Goal: Transaction & Acquisition: Purchase product/service

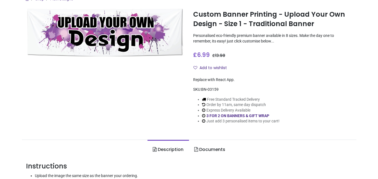
scroll to position [57, 0]
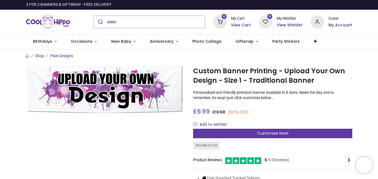
click at [276, 130] on div "Customise Now!" at bounding box center [272, 132] width 159 height 9
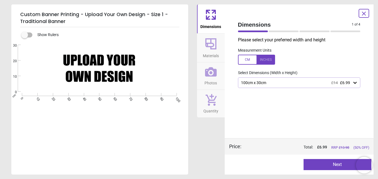
click at [263, 87] on div "100cm x 30cm £14 £6.99" at bounding box center [299, 82] width 123 height 11
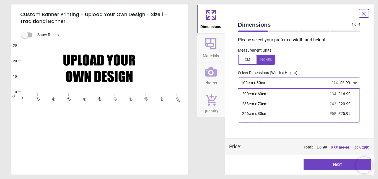
scroll to position [29, 0]
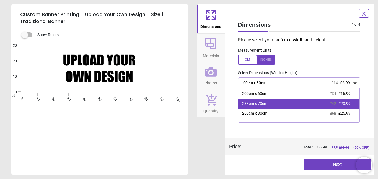
click at [262, 104] on div "233cm x 70cm" at bounding box center [254, 104] width 25 height 6
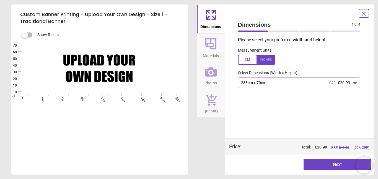
click at [264, 84] on div "233cm x 70cm £42 £20.99" at bounding box center [297, 82] width 112 height 5
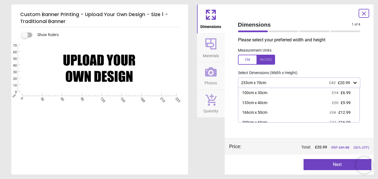
scroll to position [15, 0]
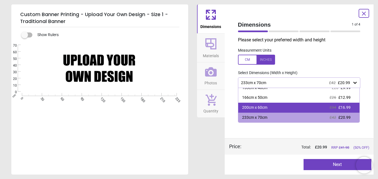
click at [271, 107] on div "200cm x 60cm £34 £16.99" at bounding box center [299, 107] width 122 height 10
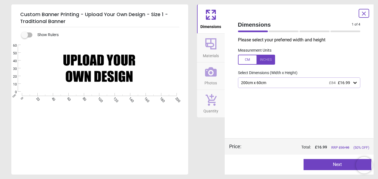
click at [264, 58] on div at bounding box center [256, 60] width 37 height 10
click at [250, 59] on div at bounding box center [256, 60] width 37 height 10
click at [264, 79] on div "200cm x 60cm £34 £16.99" at bounding box center [299, 82] width 123 height 11
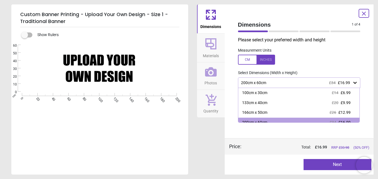
scroll to position [5, 0]
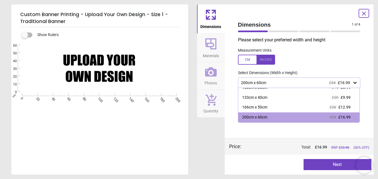
click at [264, 79] on div "200cm x 60cm £34 £16.99" at bounding box center [299, 82] width 123 height 11
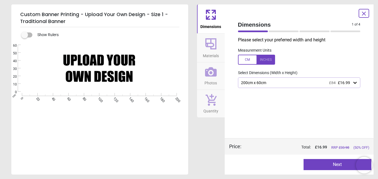
click at [267, 58] on div at bounding box center [256, 60] width 37 height 10
click at [244, 61] on div at bounding box center [256, 60] width 37 height 10
click at [83, 72] on div "Created with Snap null" at bounding box center [99, 68] width 176 height 47
click at [25, 35] on label at bounding box center [25, 35] width 0 height 0
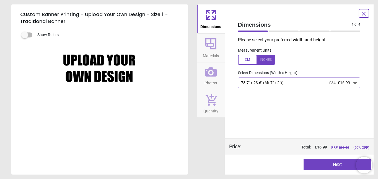
click at [25, 35] on label at bounding box center [25, 35] width 0 height 0
click at [143, 74] on div "Created with Snap null" at bounding box center [99, 68] width 176 height 47
click at [133, 74] on div "Created with Snap null" at bounding box center [99, 68] width 176 height 47
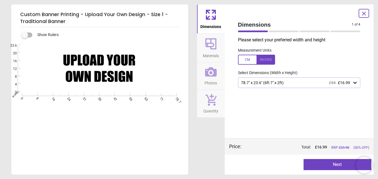
click at [112, 71] on div "Created with Snap null" at bounding box center [99, 68] width 176 height 47
click at [324, 165] on button "Next" at bounding box center [338, 164] width 68 height 11
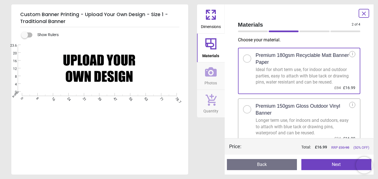
scroll to position [13, 0]
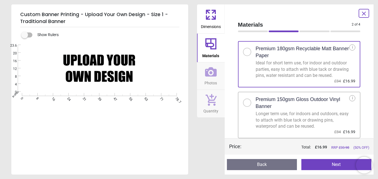
click at [312, 119] on div "Longer term use, for indoors and outdoors, easy to attach with blue tack or dra…" at bounding box center [303, 119] width 94 height 19
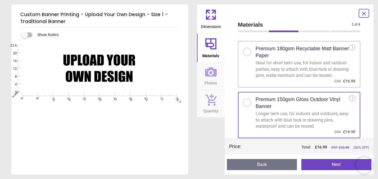
click at [332, 162] on button "Next" at bounding box center [337, 164] width 70 height 11
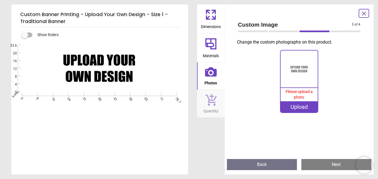
click at [298, 105] on div "Upload" at bounding box center [299, 106] width 37 height 11
click at [264, 170] on div "Preview Back Next Next" at bounding box center [299, 164] width 149 height 20
click at [294, 108] on div "Upload" at bounding box center [299, 106] width 37 height 11
click at [297, 108] on div "Upload" at bounding box center [299, 106] width 37 height 11
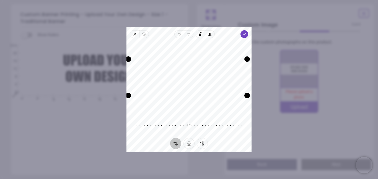
drag, startPoint x: 132, startPoint y: 59, endPoint x: 127, endPoint y: 19, distance: 40.2
click at [193, 119] on div "× Trustpilot Product Reviews 5 /5 ( 3 reviews) [PERSON_NAME] Good material, jus…" at bounding box center [272, 139] width 159 height 40
drag, startPoint x: 175, startPoint y: 78, endPoint x: 201, endPoint y: 117, distance: 47.5
click at [201, 117] on div "Recenter 0° Reset" at bounding box center [189, 88] width 125 height 100
click at [133, 34] on icon "button" at bounding box center [135, 34] width 4 height 4
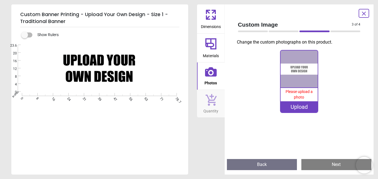
click at [297, 111] on div "Upload" at bounding box center [299, 106] width 37 height 11
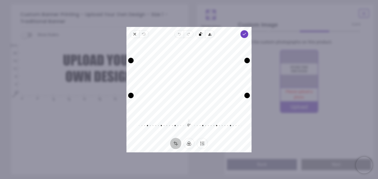
drag, startPoint x: 217, startPoint y: 113, endPoint x: 221, endPoint y: 151, distance: 37.8
click at [221, 151] on div "Close Revert Undo Redo Rotate left Flip horizontal Done Crop Filter Finetune Re…" at bounding box center [189, 89] width 125 height 125
drag, startPoint x: 209, startPoint y: 83, endPoint x: 246, endPoint y: 115, distance: 49.1
click at [246, 115] on div "Recenter 0° Reset" at bounding box center [189, 88] width 125 height 100
drag, startPoint x: 132, startPoint y: 59, endPoint x: 115, endPoint y: 37, distance: 27.5
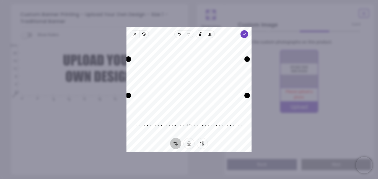
click at [193, 119] on div "× Trustpilot Product Reviews 5 /5 ( 3 reviews) [PERSON_NAME] Good material, jus…" at bounding box center [272, 139] width 159 height 40
drag, startPoint x: 211, startPoint y: 80, endPoint x: 252, endPoint y: 81, distance: 40.7
click at [252, 119] on div "× Trustpilot Product Reviews 5 /5 ( 3 reviews) [PERSON_NAME] Good material, jus…" at bounding box center [272, 139] width 159 height 40
click at [203, 145] on button "Finetune" at bounding box center [202, 142] width 11 height 11
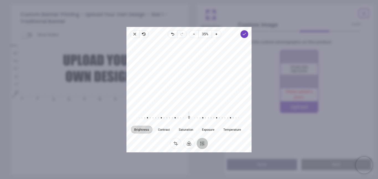
drag, startPoint x: 209, startPoint y: 61, endPoint x: 212, endPoint y: 72, distance: 11.6
click at [212, 72] on div at bounding box center [189, 74] width 125 height 68
drag, startPoint x: 205, startPoint y: 70, endPoint x: 130, endPoint y: 69, distance: 74.5
click at [130, 69] on div at bounding box center [189, 74] width 125 height 68
drag, startPoint x: 210, startPoint y: 76, endPoint x: 202, endPoint y: 112, distance: 36.6
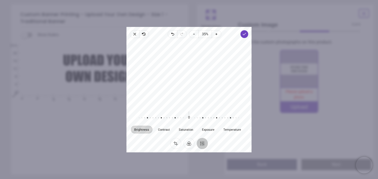
click at [202, 112] on div "Brightness Contrast Saturation Exposure Temperature Gamma Clarity Vignette 0 Re…" at bounding box center [189, 88] width 125 height 100
click at [225, 106] on div at bounding box center [189, 74] width 125 height 68
click at [137, 36] on icon "button" at bounding box center [135, 34] width 4 height 4
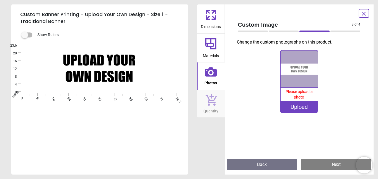
click at [109, 61] on image at bounding box center [99, 68] width 154 height 46
click at [110, 72] on image at bounding box center [99, 68] width 154 height 46
click at [109, 68] on image at bounding box center [99, 68] width 154 height 46
click at [109, 65] on image at bounding box center [99, 68] width 154 height 46
click at [117, 74] on image at bounding box center [99, 68] width 154 height 46
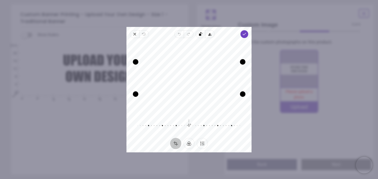
drag, startPoint x: 189, startPoint y: 125, endPoint x: 190, endPoint y: 115, distance: 10.6
click at [190, 115] on div "Recenter -1° Reset" at bounding box center [189, 88] width 125 height 100
click at [190, 115] on div "Recenter" at bounding box center [189, 77] width 125 height 75
drag, startPoint x: 189, startPoint y: 123, endPoint x: 155, endPoint y: 122, distance: 34.1
click at [155, 122] on div "-1° Reset" at bounding box center [189, 125] width 106 height 16
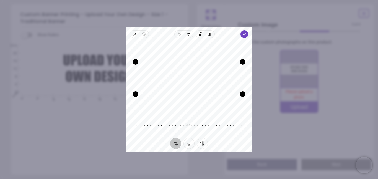
click at [190, 75] on div "Recenter" at bounding box center [189, 77] width 116 height 71
click at [208, 33] on icon "button" at bounding box center [210, 34] width 4 height 4
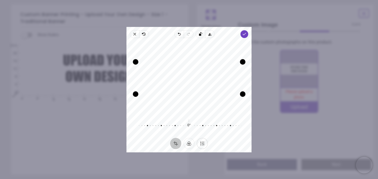
click at [203, 142] on button "Finetune" at bounding box center [202, 142] width 11 height 11
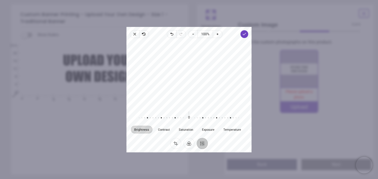
click at [203, 142] on button "Finetune" at bounding box center [202, 142] width 11 height 11
click at [190, 143] on button "Filter" at bounding box center [189, 142] width 11 height 11
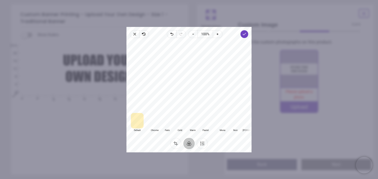
click at [190, 143] on button "Filter" at bounding box center [189, 142] width 11 height 11
click at [181, 143] on button "Crop" at bounding box center [175, 142] width 11 height 11
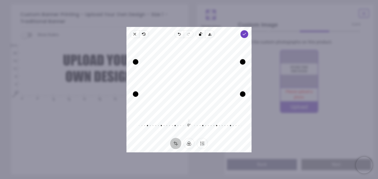
drag, startPoint x: 228, startPoint y: 81, endPoint x: 252, endPoint y: 82, distance: 24.1
click at [252, 119] on div "× Trustpilot Product Reviews 5 /5 ( 3 reviews) [PERSON_NAME] Good material, jus…" at bounding box center [272, 139] width 159 height 40
drag, startPoint x: 227, startPoint y: 82, endPoint x: 204, endPoint y: 82, distance: 23.3
click at [204, 82] on div "Recenter" at bounding box center [189, 77] width 116 height 71
drag, startPoint x: 188, startPoint y: 125, endPoint x: 188, endPoint y: 130, distance: 5.0
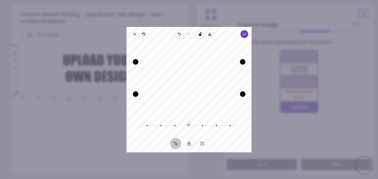
click at [188, 130] on div at bounding box center [186, 125] width 106 height 16
drag, startPoint x: 216, startPoint y: 76, endPoint x: 220, endPoint y: 77, distance: 4.8
click at [220, 77] on div "Recenter" at bounding box center [189, 77] width 116 height 71
click at [146, 125] on div at bounding box center [186, 125] width 106 height 16
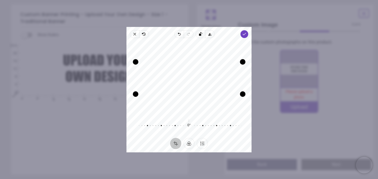
click at [149, 124] on div at bounding box center [186, 125] width 106 height 16
click at [190, 148] on button "Filter" at bounding box center [189, 142] width 11 height 11
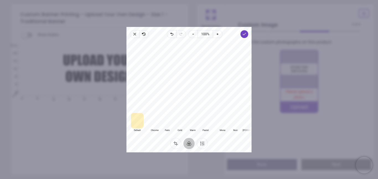
click at [225, 125] on div at bounding box center [222, 120] width 13 height 16
click at [205, 123] on div at bounding box center [201, 120] width 13 height 16
click at [204, 141] on button "Finetune" at bounding box center [202, 142] width 11 height 11
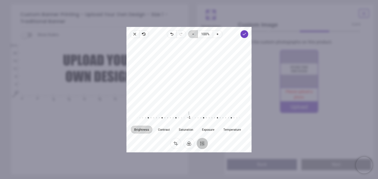
click at [194, 33] on icon "button" at bounding box center [193, 34] width 4 height 4
click at [194, 33] on icon "button" at bounding box center [194, 34] width 4 height 4
click at [173, 35] on icon "button" at bounding box center [174, 34] width 2 height 2
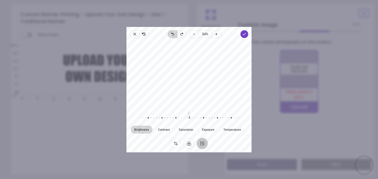
click at [173, 35] on icon "button" at bounding box center [174, 34] width 2 height 2
click at [136, 34] on icon "button" at bounding box center [135, 34] width 4 height 4
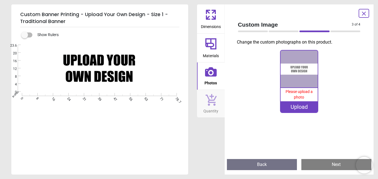
click at [144, 35] on div "Show Rulers" at bounding box center [107, 35] width 164 height 7
click at [95, 58] on image at bounding box center [99, 68] width 154 height 46
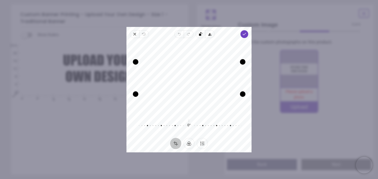
drag, startPoint x: 200, startPoint y: 71, endPoint x: 226, endPoint y: 61, distance: 28.5
click at [226, 61] on div "Recenter" at bounding box center [189, 77] width 116 height 71
click at [133, 34] on icon "button" at bounding box center [135, 34] width 4 height 4
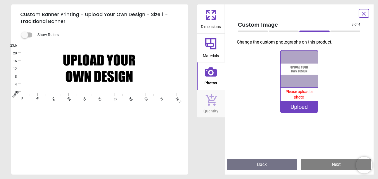
click at [104, 63] on image at bounding box center [99, 68] width 154 height 46
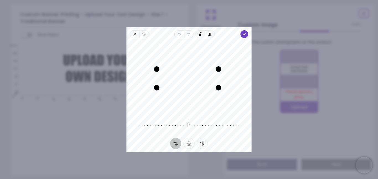
drag, startPoint x: 158, startPoint y: 87, endPoint x: 153, endPoint y: 72, distance: 16.7
click at [153, 72] on div "Recenter" at bounding box center [189, 77] width 116 height 71
drag, startPoint x: 219, startPoint y: 75, endPoint x: 199, endPoint y: 71, distance: 20.4
click at [199, 71] on div "Recenter" at bounding box center [189, 77] width 116 height 71
drag, startPoint x: 164, startPoint y: 77, endPoint x: 193, endPoint y: 79, distance: 28.8
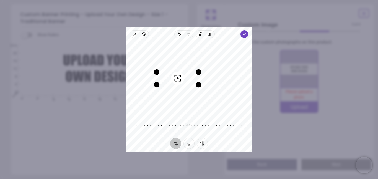
click at [193, 79] on div "Recenter" at bounding box center [189, 77] width 116 height 71
drag, startPoint x: 199, startPoint y: 84, endPoint x: 205, endPoint y: 77, distance: 8.9
click at [205, 77] on div "Recenter" at bounding box center [189, 77] width 116 height 71
click at [176, 78] on button "Recenter" at bounding box center [179, 78] width 13 height 13
click at [193, 77] on div "Recenter" at bounding box center [189, 77] width 116 height 71
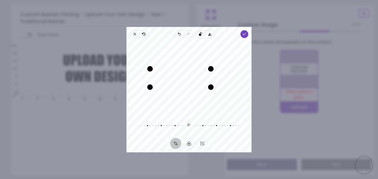
drag, startPoint x: 168, startPoint y: 77, endPoint x: 151, endPoint y: 74, distance: 17.3
click at [151, 74] on div "Drag edge l" at bounding box center [150, 78] width 6 height 18
drag, startPoint x: 211, startPoint y: 77, endPoint x: 206, endPoint y: 78, distance: 5.3
click at [208, 78] on div "Drag edge r" at bounding box center [211, 78] width 6 height 18
click at [173, 78] on button "Recenter" at bounding box center [177, 77] width 13 height 13
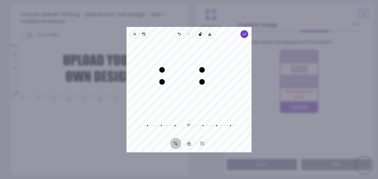
drag, startPoint x: 215, startPoint y: 86, endPoint x: 199, endPoint y: 87, distance: 16.7
click at [199, 87] on div "Recenter" at bounding box center [189, 77] width 116 height 71
click at [182, 77] on icon "button" at bounding box center [182, 75] width 7 height 7
click at [187, 124] on div at bounding box center [186, 125] width 106 height 16
click at [206, 142] on button "Finetune" at bounding box center [202, 142] width 11 height 11
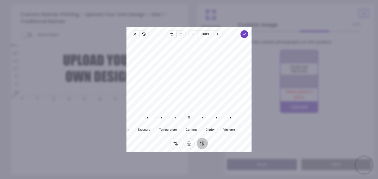
drag, startPoint x: 229, startPoint y: 127, endPoint x: 123, endPoint y: 129, distance: 106.3
click at [193, 129] on div "× Trustpilot Product Reviews 5 /5 ( 3 reviews) [PERSON_NAME] Good material, jus…" at bounding box center [272, 139] width 159 height 40
click at [195, 143] on ul "Crop Filter Finetune" at bounding box center [188, 142] width 45 height 11
click at [190, 142] on button "Filter" at bounding box center [189, 142] width 11 height 11
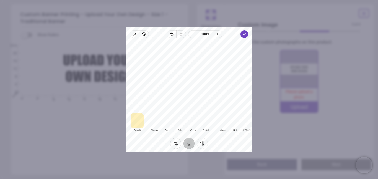
click at [174, 144] on button "Crop" at bounding box center [175, 142] width 11 height 11
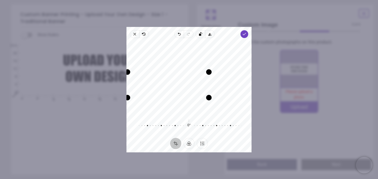
drag, startPoint x: 171, startPoint y: 84, endPoint x: 101, endPoint y: 150, distance: 96.0
click at [193, 150] on div "× Trustpilot Product Reviews 5 /5 ( 3 reviews) [PERSON_NAME] Good material, jus…" at bounding box center [272, 139] width 159 height 40
drag, startPoint x: 209, startPoint y: 97, endPoint x: 272, endPoint y: 114, distance: 65.2
click at [272, 119] on div "× Trustpilot Product Reviews 5 /5 ( 3 reviews) [PERSON_NAME] Good material, jus…" at bounding box center [272, 139] width 159 height 40
click at [184, 90] on button "Recenter" at bounding box center [188, 89] width 13 height 13
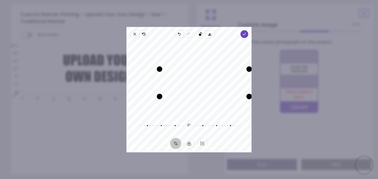
drag, startPoint x: 220, startPoint y: 86, endPoint x: 264, endPoint y: 89, distance: 43.3
click at [264, 119] on div "× Trustpilot Product Reviews 5 /5 ( 3 reviews) [PERSON_NAME] Good material, jus…" at bounding box center [272, 139] width 159 height 40
drag, startPoint x: 159, startPoint y: 97, endPoint x: 97, endPoint y: 104, distance: 61.8
click at [193, 119] on div "× Trustpilot Product Reviews 5 /5 ( 3 reviews) [PERSON_NAME] Good material, jus…" at bounding box center [272, 139] width 159 height 40
click at [192, 86] on icon "button" at bounding box center [189, 86] width 7 height 7
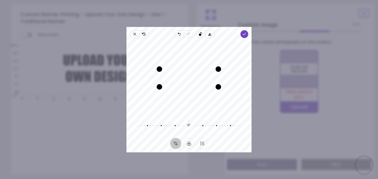
drag, startPoint x: 206, startPoint y: 74, endPoint x: 224, endPoint y: 60, distance: 22.7
click at [224, 60] on div "Recenter" at bounding box center [189, 77] width 116 height 71
drag, startPoint x: 182, startPoint y: 79, endPoint x: 195, endPoint y: 79, distance: 12.5
click at [195, 79] on div "Recenter" at bounding box center [189, 77] width 116 height 71
click at [133, 35] on icon "button" at bounding box center [135, 34] width 4 height 4
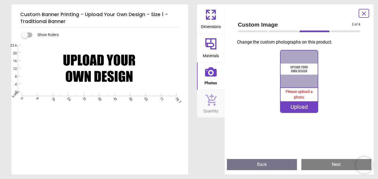
click at [303, 104] on div "Upload" at bounding box center [299, 106] width 37 height 11
click at [76, 63] on image at bounding box center [99, 68] width 154 height 46
click at [133, 80] on image at bounding box center [99, 68] width 154 height 46
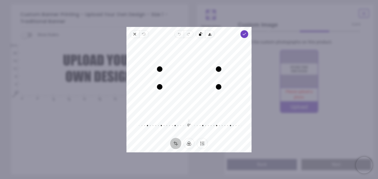
click at [186, 126] on div at bounding box center [186, 125] width 106 height 16
click at [174, 124] on div at bounding box center [186, 125] width 106 height 16
drag, startPoint x: 206, startPoint y: 76, endPoint x: 252, endPoint y: 73, distance: 46.0
click at [252, 119] on div "× Trustpilot Product Reviews 5 /5 ( 3 reviews) [PERSON_NAME] Good material, jus…" at bounding box center [272, 139] width 159 height 40
drag, startPoint x: 219, startPoint y: 87, endPoint x: 185, endPoint y: 79, distance: 34.3
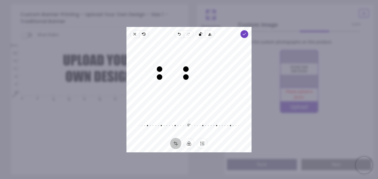
click at [185, 79] on div "Drag corner br" at bounding box center [186, 77] width 6 height 6
click at [250, 32] on div "Close Revert Undo Redo Rotate left Flip horizontal Done Crop Filter Finetune Re…" at bounding box center [189, 89] width 125 height 125
click at [138, 35] on span "Close" at bounding box center [134, 34] width 9 height 8
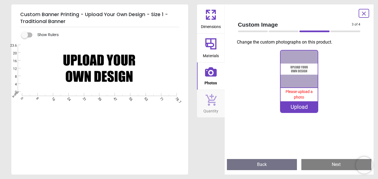
click at [297, 73] on img at bounding box center [299, 68] width 37 height 37
click at [108, 79] on image at bounding box center [99, 68] width 154 height 46
click at [208, 49] on icon at bounding box center [210, 43] width 13 height 13
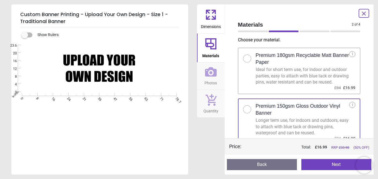
click at [217, 22] on span "Dimensions" at bounding box center [211, 25] width 20 height 8
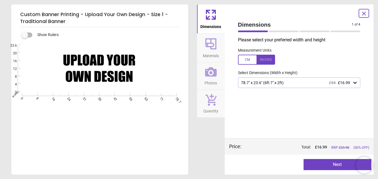
click at [204, 83] on button "Photos" at bounding box center [211, 75] width 28 height 27
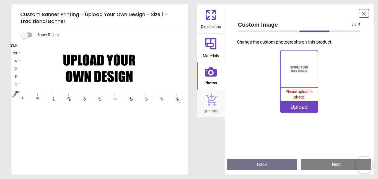
click at [297, 98] on span "Please upload a photo" at bounding box center [299, 94] width 27 height 10
click at [287, 109] on div "Upload" at bounding box center [299, 106] width 37 height 11
click at [311, 110] on div "Upload" at bounding box center [299, 106] width 37 height 11
click at [91, 67] on image at bounding box center [99, 68] width 154 height 46
